Goal: Find specific page/section: Find specific page/section

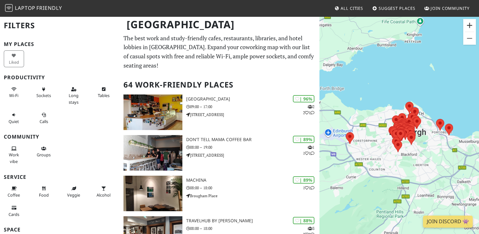
click at [471, 22] on button "Zoom in" at bounding box center [469, 25] width 13 height 13
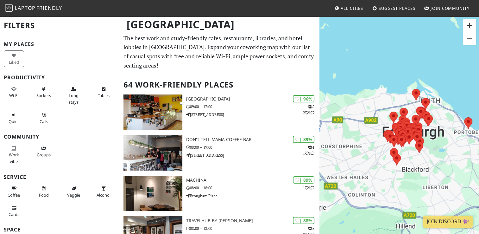
click at [471, 22] on button "Zoom in" at bounding box center [469, 25] width 13 height 13
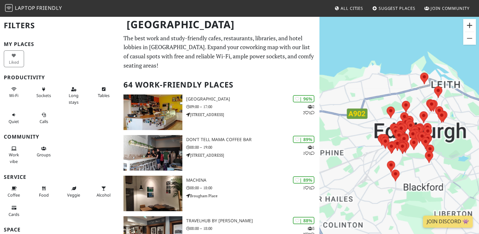
click at [471, 22] on button "Zoom in" at bounding box center [469, 25] width 13 height 13
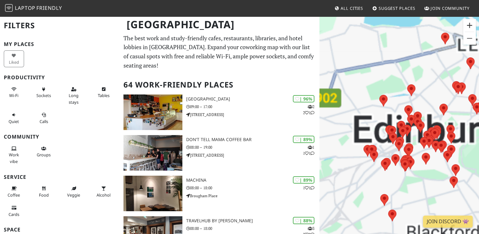
click at [471, 22] on button "Zoom in" at bounding box center [469, 25] width 13 height 13
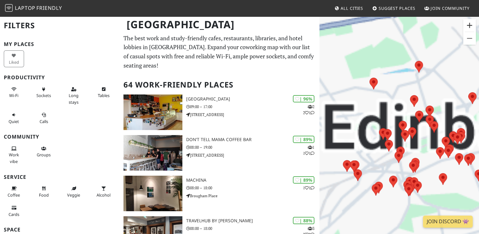
click at [471, 22] on button "Zoom in" at bounding box center [469, 25] width 13 height 13
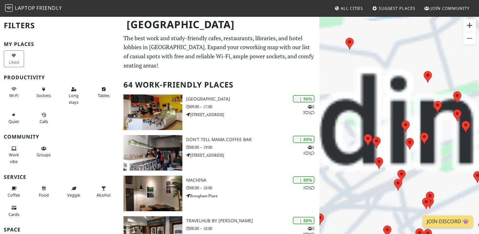
click at [471, 22] on button "Zoom in" at bounding box center [469, 25] width 13 height 13
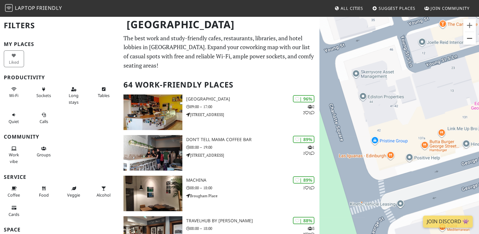
click at [467, 40] on button "Zoom out" at bounding box center [469, 38] width 13 height 13
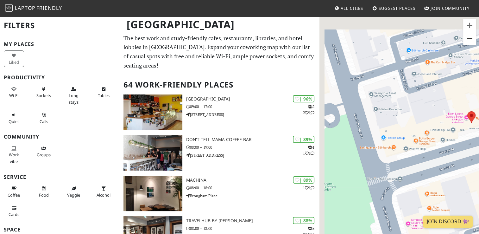
click at [467, 40] on button "Zoom out" at bounding box center [469, 38] width 13 height 13
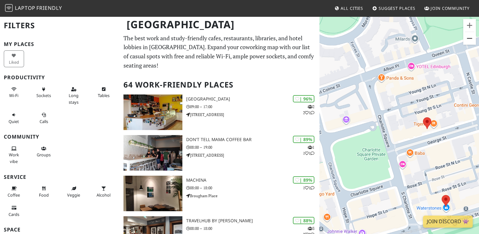
click at [467, 40] on button "Zoom out" at bounding box center [469, 38] width 13 height 13
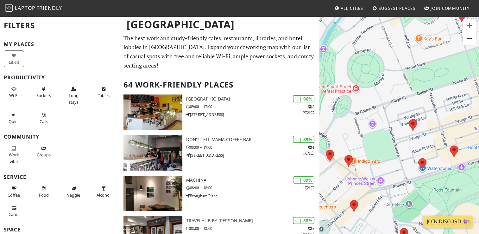
click at [467, 40] on button "Zoom out" at bounding box center [469, 38] width 13 height 13
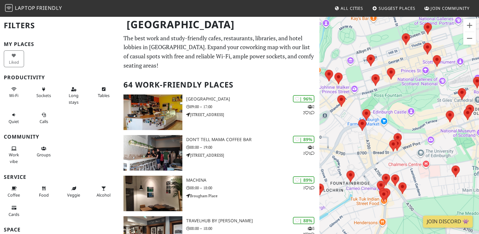
drag, startPoint x: 436, startPoint y: 157, endPoint x: 399, endPoint y: 91, distance: 76.3
click at [399, 91] on div at bounding box center [399, 133] width 160 height 234
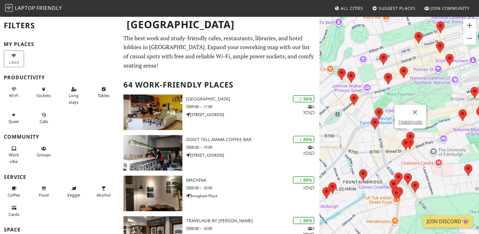
click at [410, 135] on img at bounding box center [410, 138] width 8 height 12
click at [410, 122] on link "TIMBERYARD" at bounding box center [410, 122] width 24 height 5
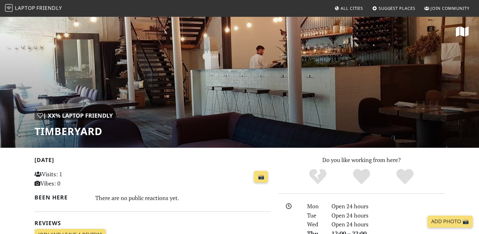
scroll to position [1, 0]
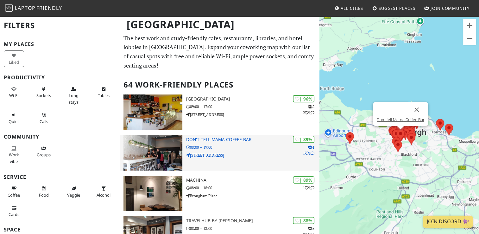
click at [261, 154] on p "[STREET_ADDRESS]" at bounding box center [252, 155] width 133 height 6
